Goal: Find specific page/section: Find specific page/section

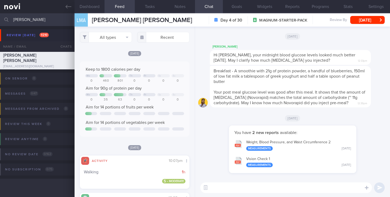
scroll to position [316, 0]
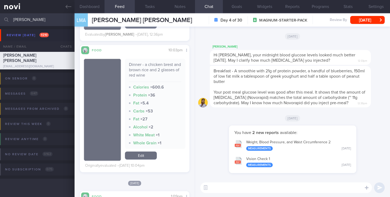
click at [0, 18] on input "[PERSON_NAME]" at bounding box center [195, 19] width 390 height 13
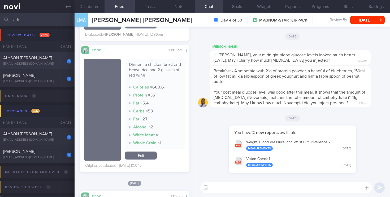
type input "adr"
click at [37, 59] on div "ALYSON [PERSON_NAME]" at bounding box center [36, 57] width 67 height 5
select select "5"
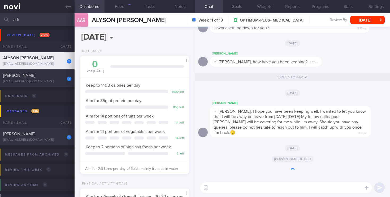
scroll to position [58, 100]
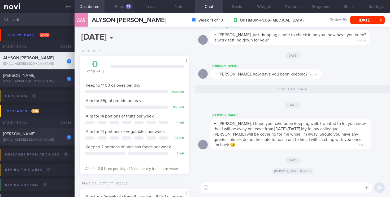
click at [124, 6] on button "Feed 78" at bounding box center [120, 6] width 30 height 13
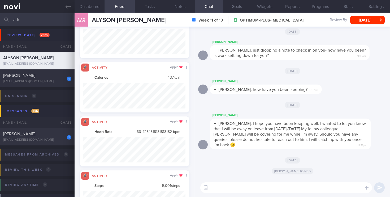
scroll to position [265581, 265503]
